Goal: Task Accomplishment & Management: Complete application form

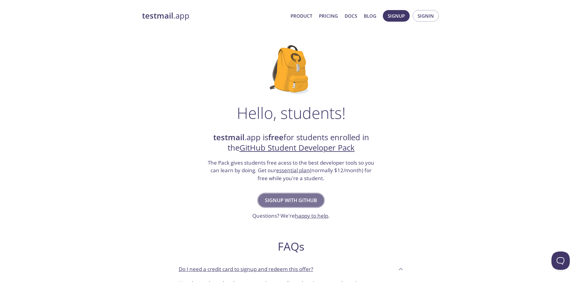
click at [292, 202] on span "Signup with GitHub" at bounding box center [291, 200] width 52 height 9
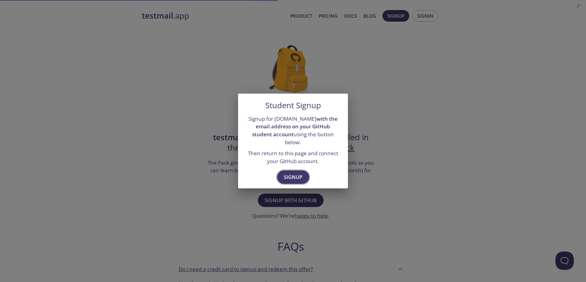
click at [294, 174] on span "Signup" at bounding box center [293, 177] width 19 height 9
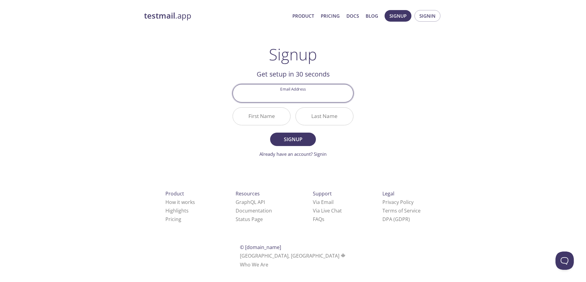
click at [301, 91] on input "Email Address" at bounding box center [293, 93] width 120 height 17
type input "[EMAIL_ADDRESS][DOMAIN_NAME]"
click at [267, 116] on input "First Name" at bounding box center [261, 116] width 57 height 17
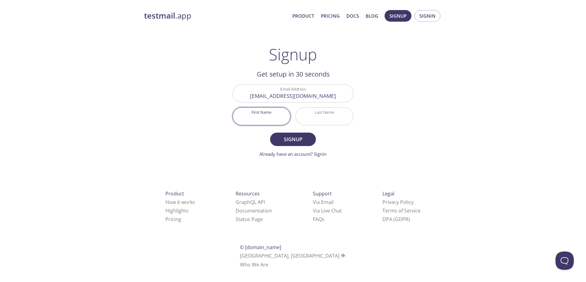
type input "[PERSON_NAME]"
click at [302, 136] on span "Signup" at bounding box center [293, 139] width 32 height 9
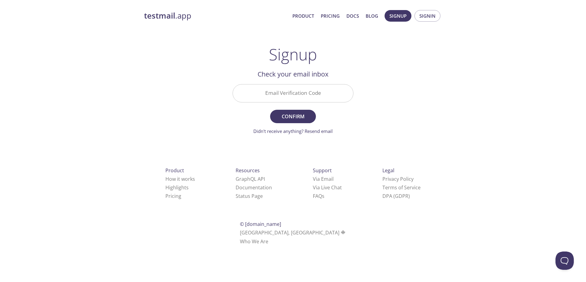
click at [303, 94] on input "Email Verification Code" at bounding box center [293, 93] width 120 height 17
paste input "JWEGXYZ"
type input "JWEGXYZ"
click at [299, 117] on span "Confirm" at bounding box center [293, 116] width 32 height 9
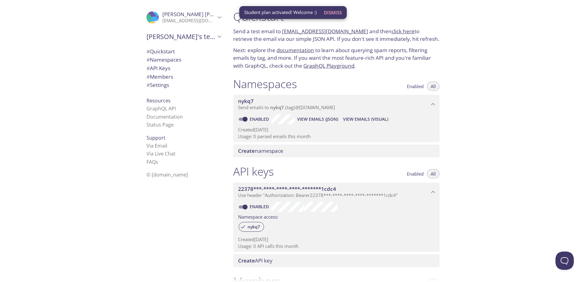
click at [331, 14] on span "Dismiss" at bounding box center [333, 13] width 18 height 8
